Goal: Find specific page/section: Find specific page/section

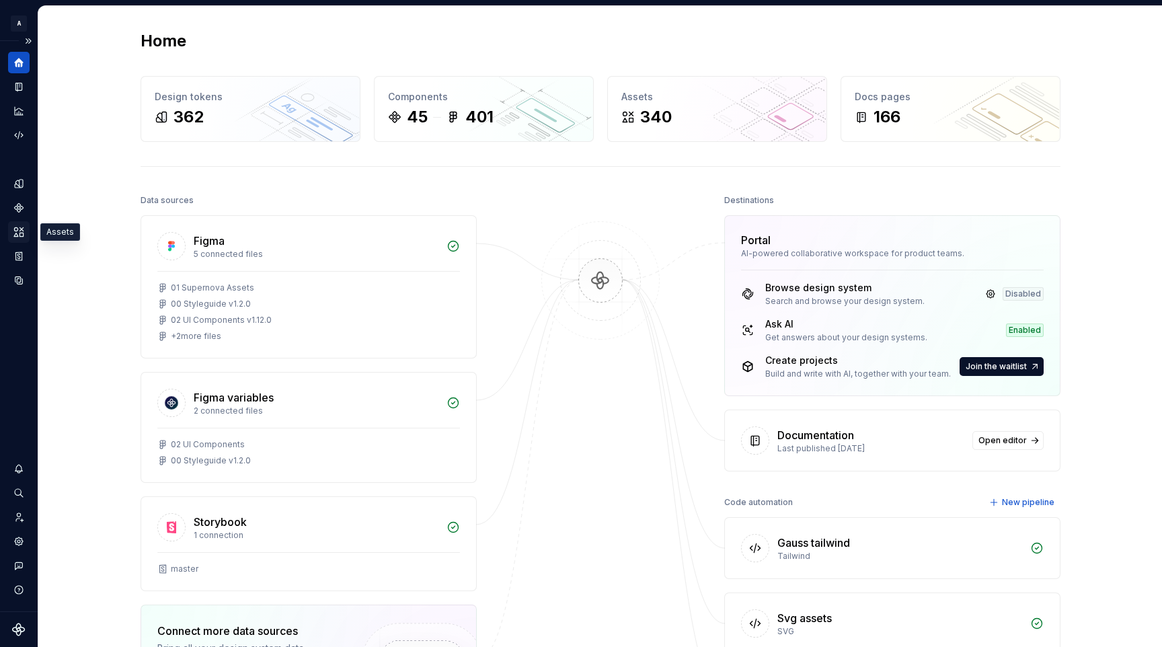
click at [20, 231] on icon "Assets" at bounding box center [18, 231] width 9 height 9
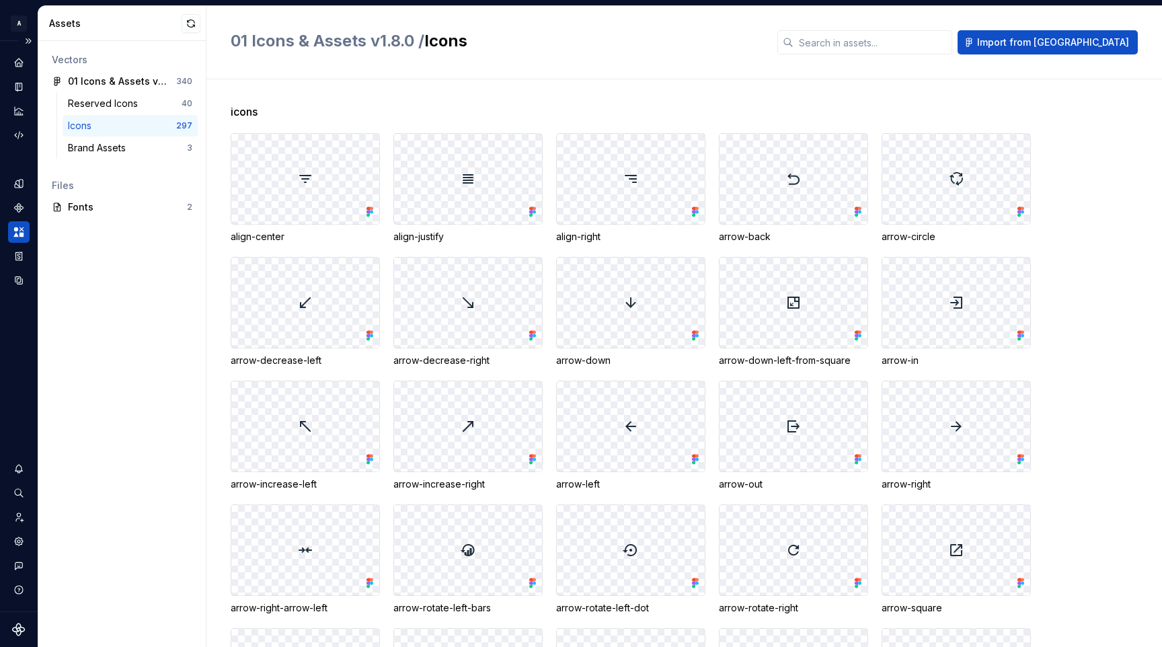
click at [155, 127] on div "Icons" at bounding box center [122, 125] width 108 height 13
click at [904, 42] on input "text" at bounding box center [873, 42] width 159 height 24
type input "s"
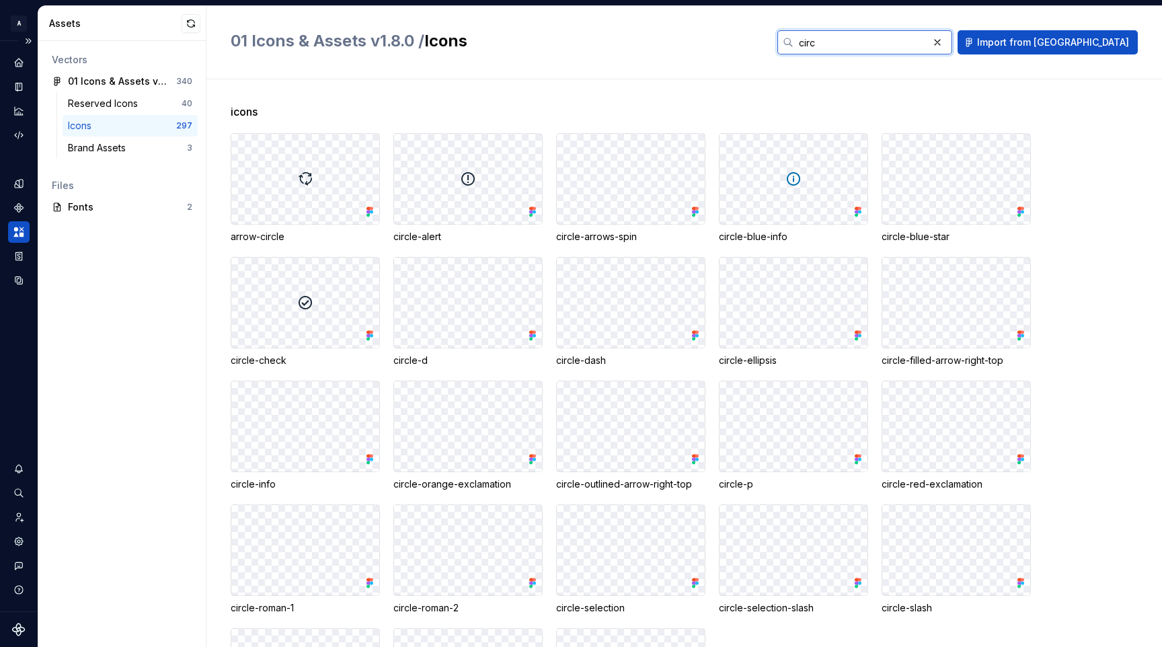
type input "circ"
